Goal: Task Accomplishment & Management: Complete application form

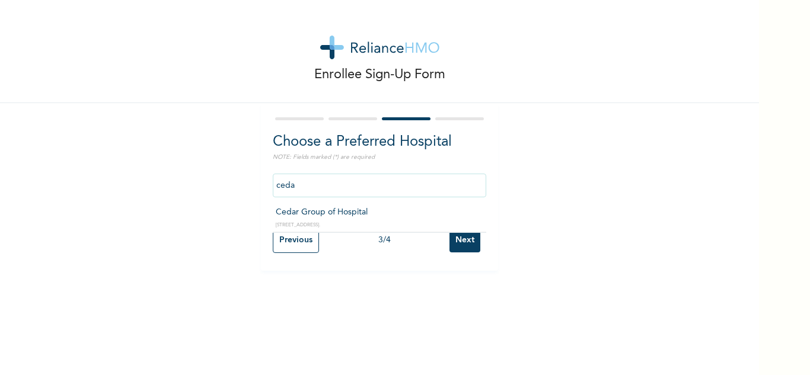
click at [273, 188] on input "ceda" at bounding box center [379, 186] width 213 height 24
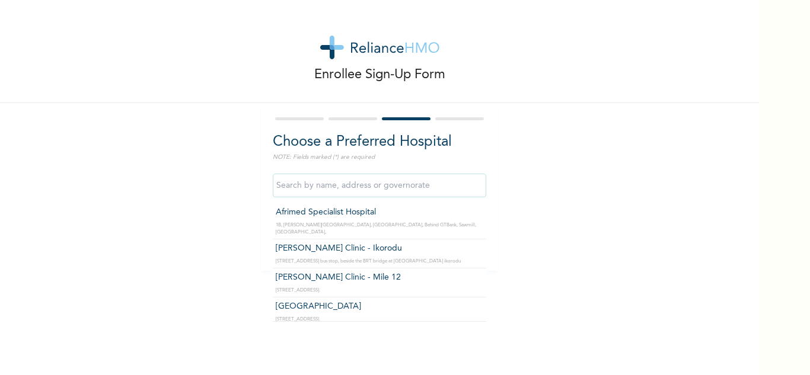
click at [519, 200] on div "Enrollee Sign-Up Form Choose a Preferred Hospital NOTE: Fields marked (*) are r…" at bounding box center [379, 135] width 759 height 271
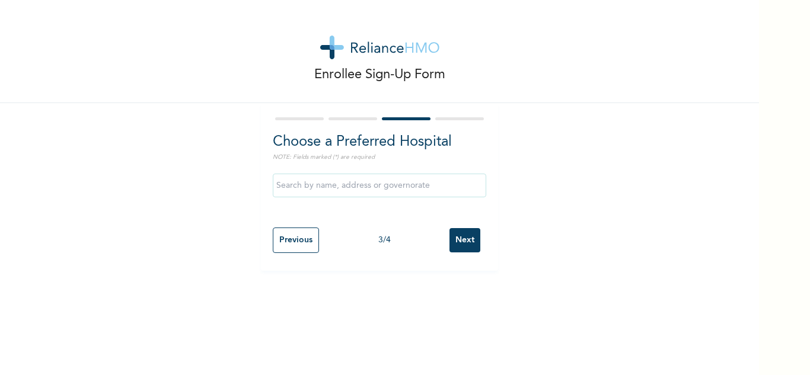
click at [461, 243] on input "Next" at bounding box center [464, 240] width 31 height 24
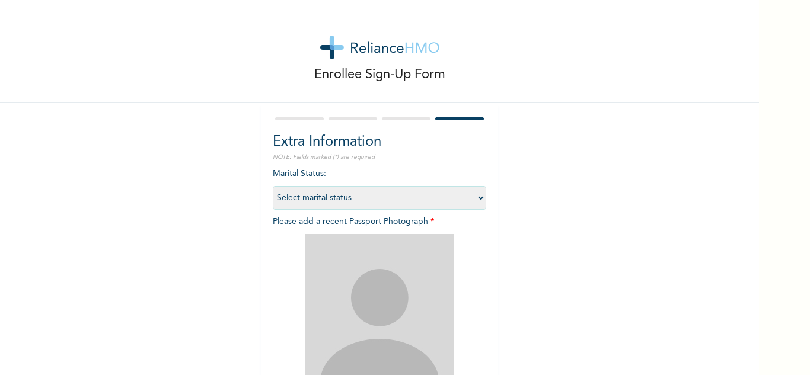
click at [455, 201] on select "Select marital status [DEMOGRAPHIC_DATA] Married [DEMOGRAPHIC_DATA] Widow/[DEMO…" at bounding box center [379, 198] width 213 height 24
select select "1"
click at [273, 186] on select "Select marital status [DEMOGRAPHIC_DATA] Married [DEMOGRAPHIC_DATA] Widow/[DEMO…" at bounding box center [379, 198] width 213 height 24
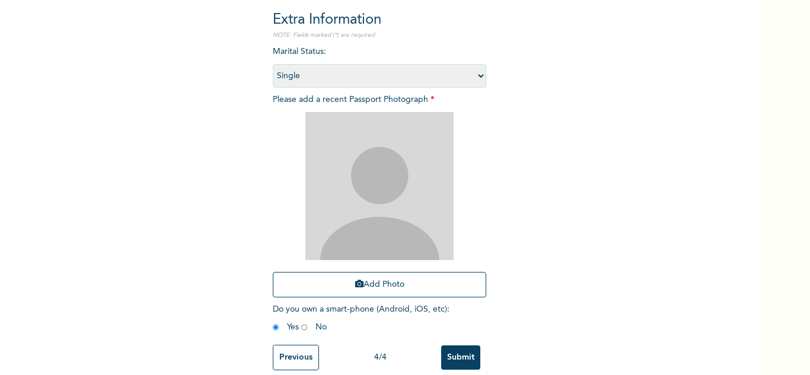
scroll to position [132, 0]
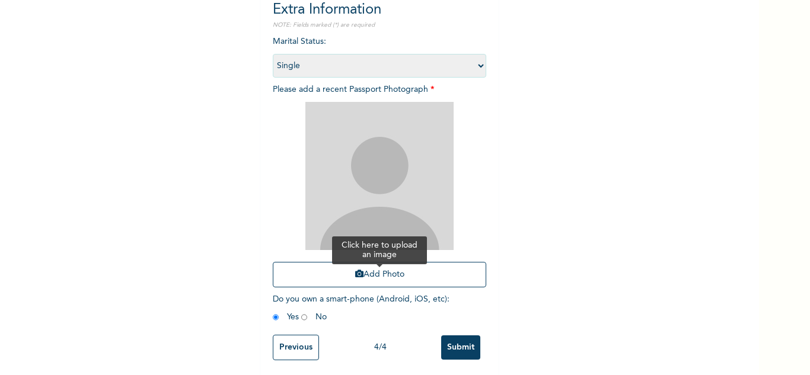
click at [382, 278] on button "Add Photo" at bounding box center [379, 274] width 213 height 25
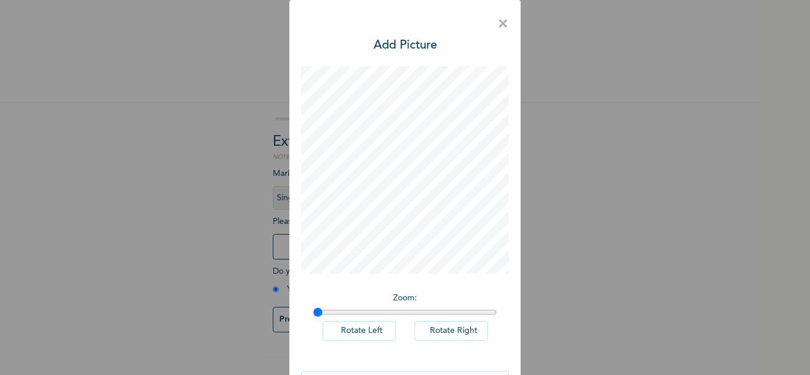
drag, startPoint x: 382, startPoint y: 278, endPoint x: 548, endPoint y: 297, distance: 167.6
click at [548, 297] on div "× Add Picture Zoom : Rotate Left Rotate Right DONE" at bounding box center [405, 187] width 810 height 375
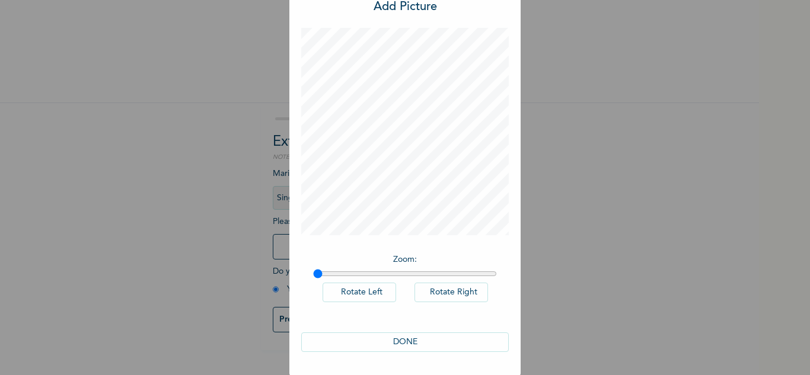
click at [407, 340] on button "DONE" at bounding box center [404, 343] width 207 height 20
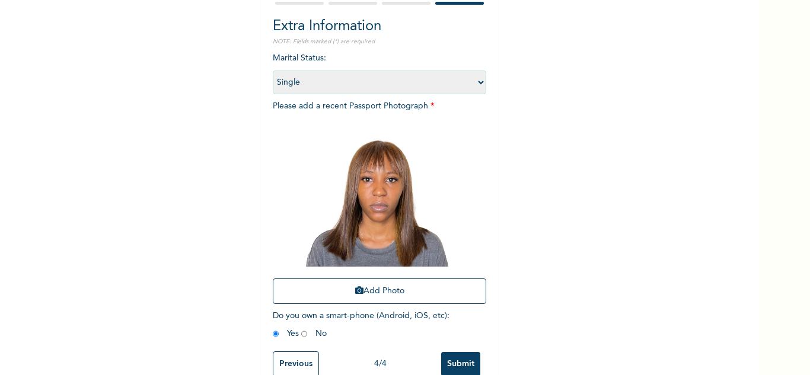
scroll to position [144, 0]
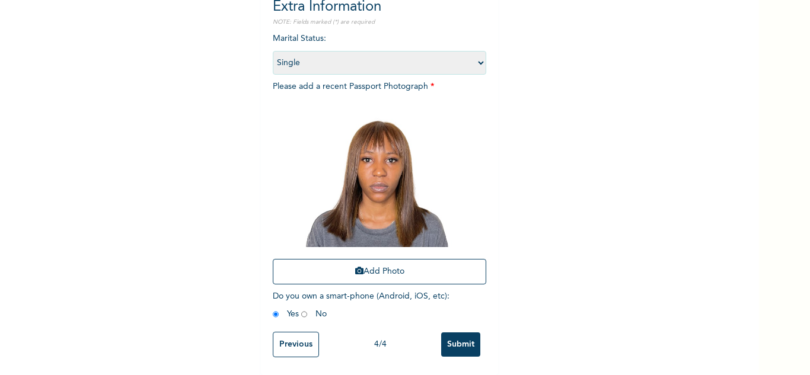
click at [458, 334] on input "Submit" at bounding box center [460, 345] width 39 height 24
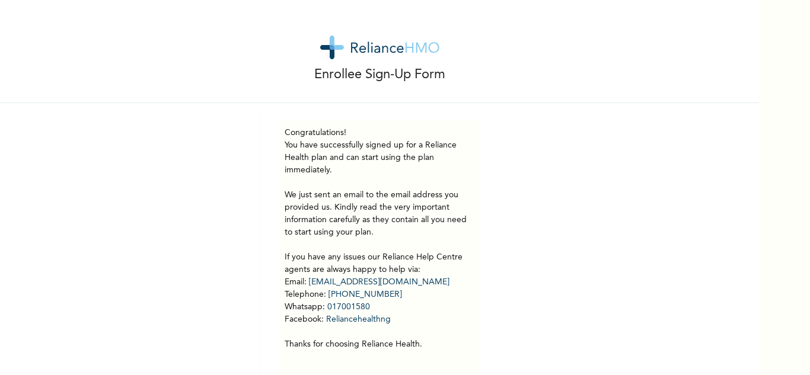
scroll to position [33, 0]
